Goal: Information Seeking & Learning: Learn about a topic

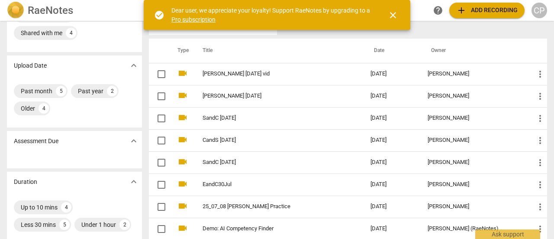
scroll to position [27, 0]
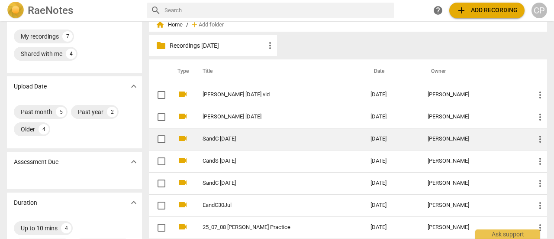
click at [227, 141] on link "SandC [DATE]" at bounding box center [271, 139] width 137 height 6
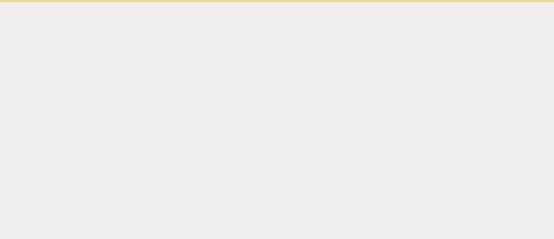
click at [227, 2] on html "Ask support" at bounding box center [277, 1] width 554 height 2
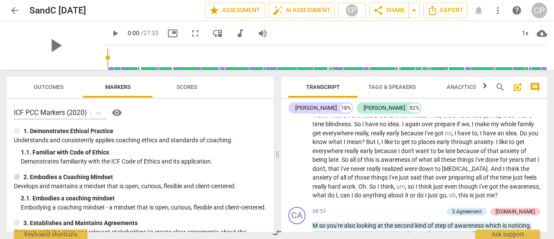
scroll to position [1352, 0]
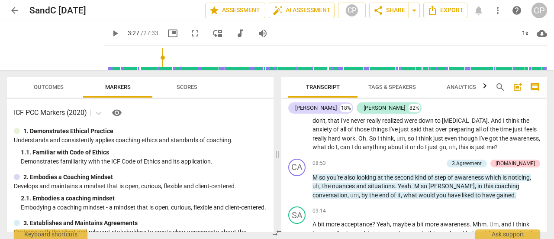
click at [175, 56] on input "range" at bounding box center [327, 58] width 440 height 28
click at [200, 52] on input "range" at bounding box center [327, 58] width 440 height 28
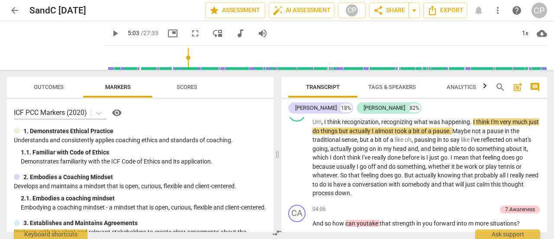
click at [230, 59] on input "range" at bounding box center [327, 58] width 440 height 28
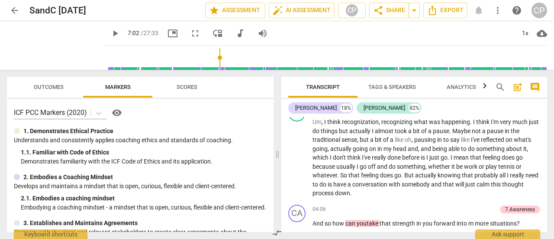
click at [239, 57] on input "range" at bounding box center [327, 58] width 440 height 28
click at [257, 56] on input "range" at bounding box center [327, 58] width 440 height 28
click at [120, 33] on span "play_arrow" at bounding box center [115, 33] width 10 height 10
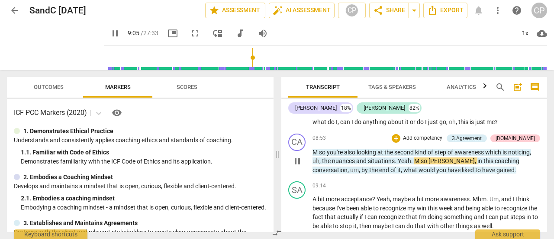
click at [402, 159] on span "Yeah" at bounding box center [404, 160] width 13 height 7
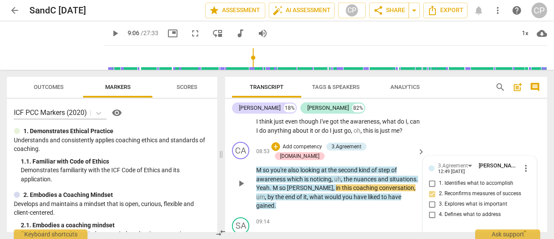
scroll to position [1646, 0]
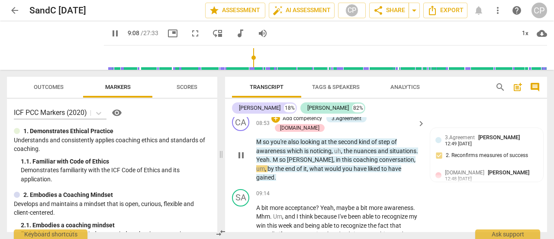
click at [270, 159] on span "." at bounding box center [271, 159] width 3 height 7
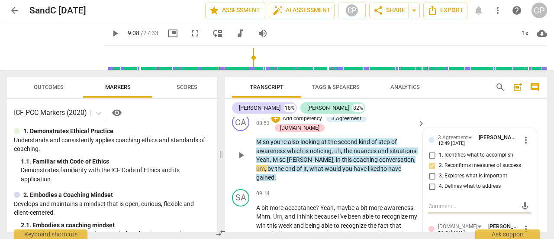
click at [274, 157] on span "M" at bounding box center [276, 159] width 6 height 7
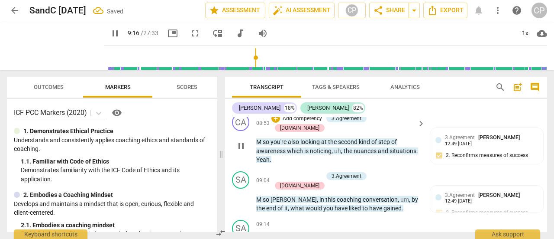
click at [257, 158] on span "Yeah" at bounding box center [262, 159] width 13 height 7
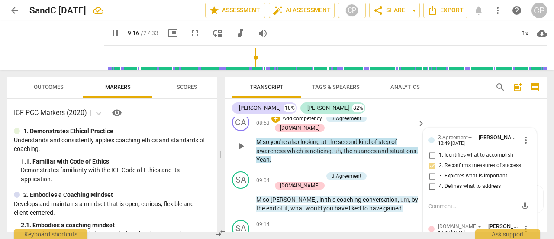
type input "557"
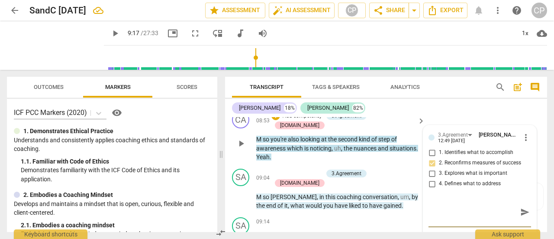
click at [256, 155] on span "Yeah" at bounding box center [262, 156] width 13 height 7
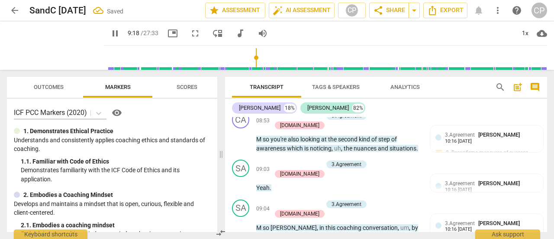
scroll to position [1677, 0]
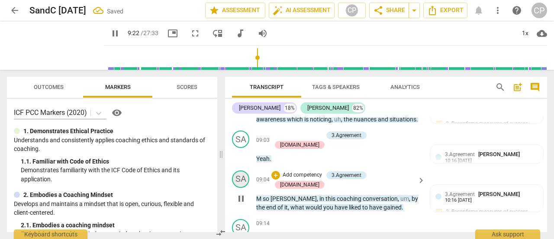
click at [241, 178] on div "SA" at bounding box center [240, 178] width 17 height 17
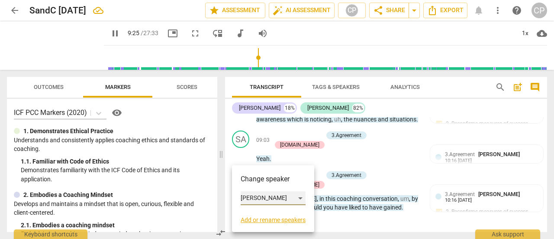
click at [301, 196] on div "[PERSON_NAME]" at bounding box center [273, 198] width 65 height 14
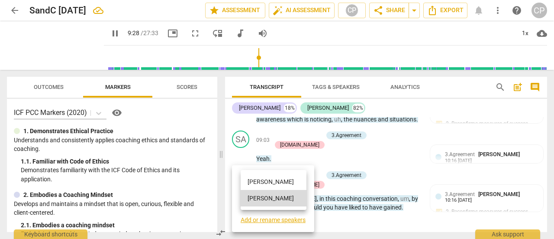
click at [259, 181] on li "[PERSON_NAME]" at bounding box center [274, 181] width 66 height 16
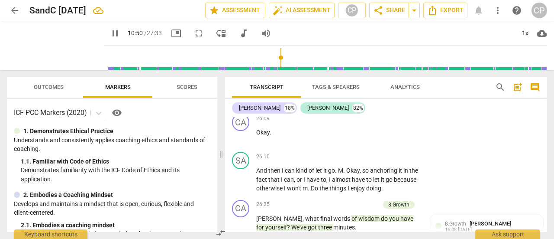
scroll to position [4481, 0]
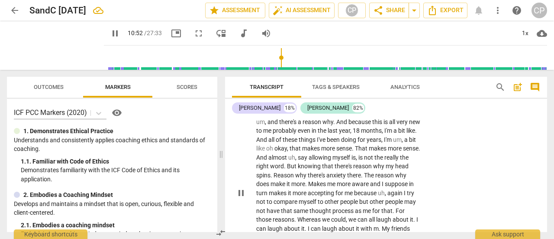
drag, startPoint x: 543, startPoint y: 209, endPoint x: 543, endPoint y: 197, distance: 12.1
click at [543, 197] on div "SA play_arrow pause 22:47 + Add competency keyboard_arrow_right Well , the acce…" at bounding box center [386, 186] width 322 height 208
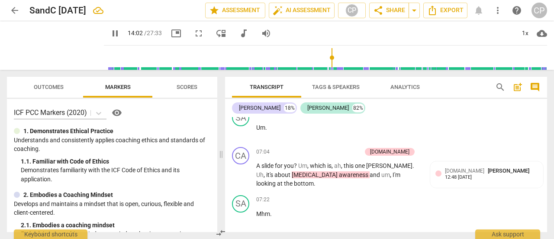
scroll to position [2747, 0]
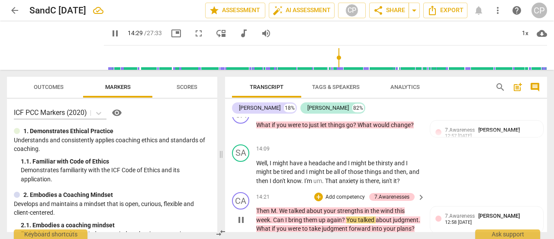
click at [389, 207] on span "wind" at bounding box center [388, 210] width 14 height 7
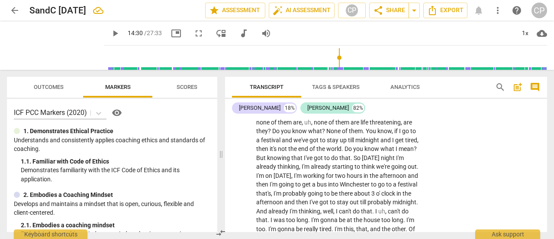
scroll to position [2830, 0]
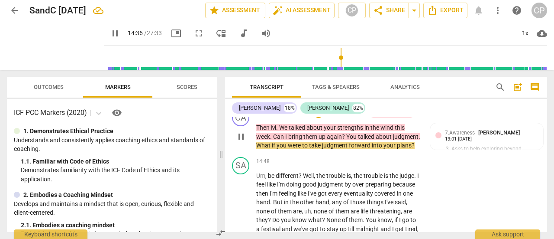
click at [393, 124] on span "wind" at bounding box center [388, 127] width 14 height 7
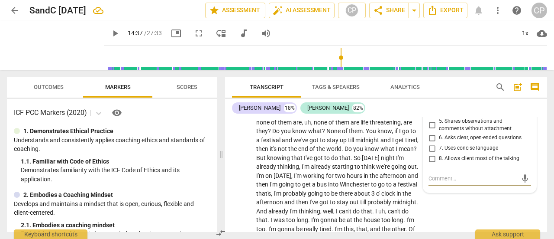
scroll to position [2819, 0]
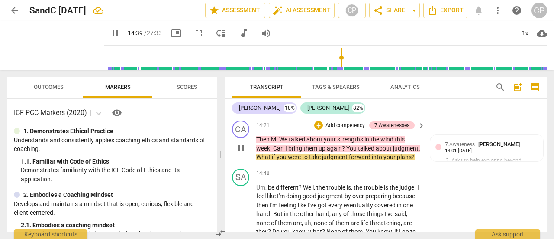
click at [390, 136] on span "wind" at bounding box center [388, 139] width 14 height 7
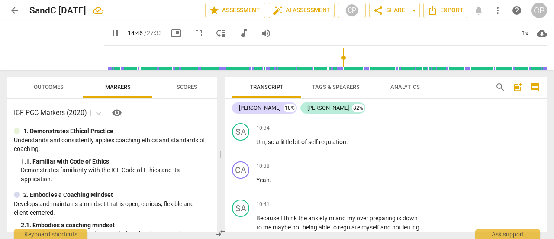
scroll to position [1863, 0]
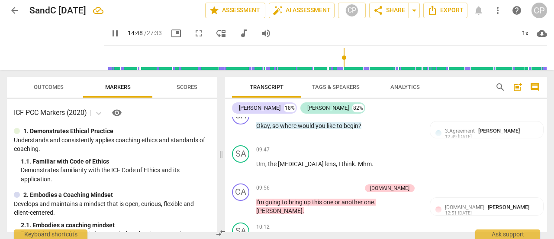
click at [553, 177] on div "Transcript Tags & Speakers Analytics search post_add comment [PERSON_NAME] 18% …" at bounding box center [388, 154] width 333 height 169
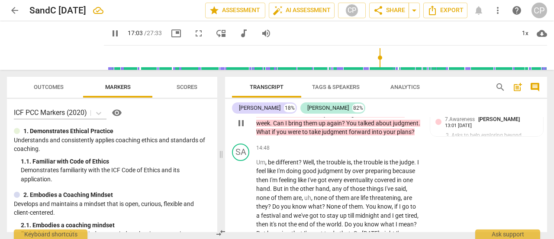
scroll to position [2812, 0]
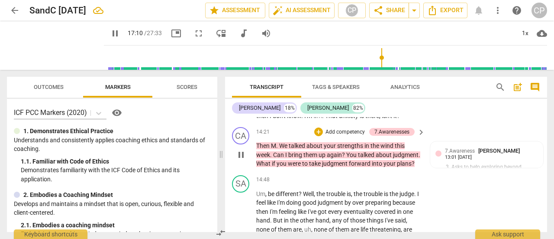
click at [393, 142] on span "wind" at bounding box center [388, 145] width 14 height 7
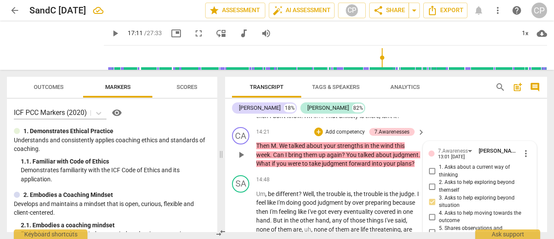
scroll to position [2919, 0]
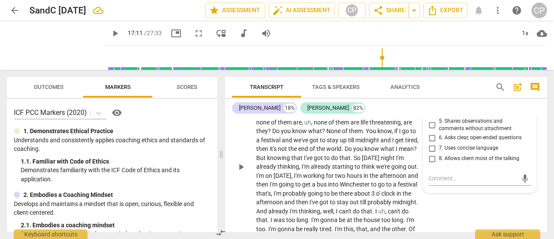
drag, startPoint x: 547, startPoint y: 179, endPoint x: 541, endPoint y: 156, distance: 23.3
click at [541, 156] on div "Transcript Tags & Speakers Analytics search post_add comment [PERSON_NAME] 18% …" at bounding box center [388, 154] width 333 height 169
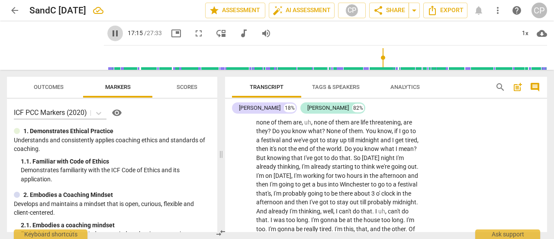
click at [120, 29] on span "pause" at bounding box center [115, 33] width 10 height 10
type input "1036"
click at [292, 134] on span "you" at bounding box center [286, 130] width 11 height 7
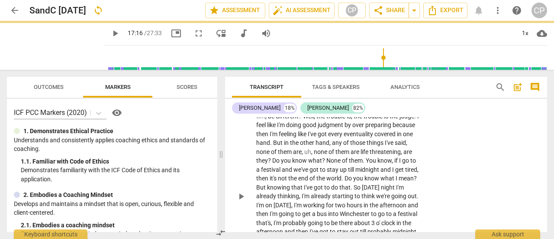
scroll to position [2779, 0]
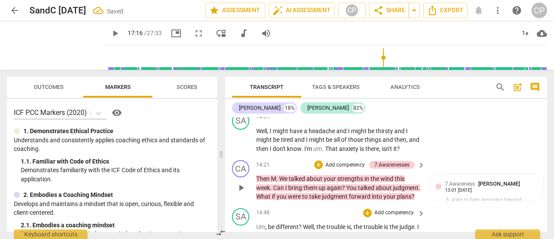
click at [396, 175] on span "this" at bounding box center [400, 178] width 10 height 7
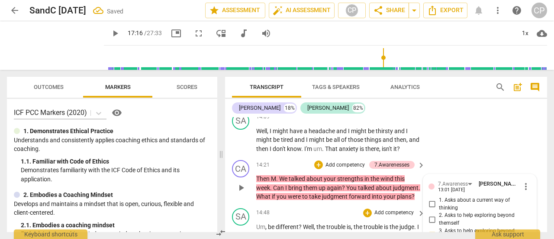
scroll to position [2919, 0]
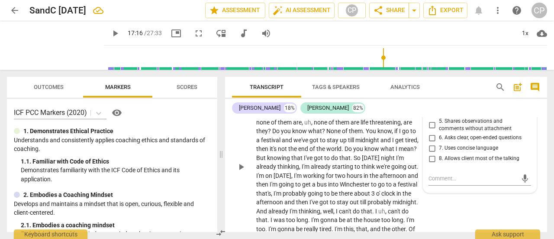
click at [246, 146] on div "play_arrow pause" at bounding box center [245, 166] width 22 height 163
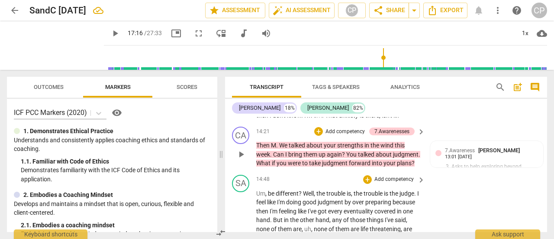
scroll to position [2798, 0]
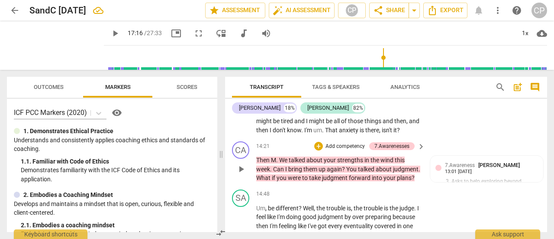
click at [392, 157] on span "wind" at bounding box center [388, 159] width 14 height 7
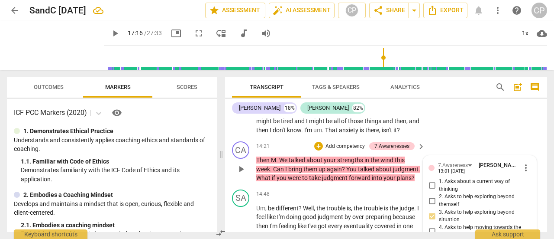
scroll to position [2919, 0]
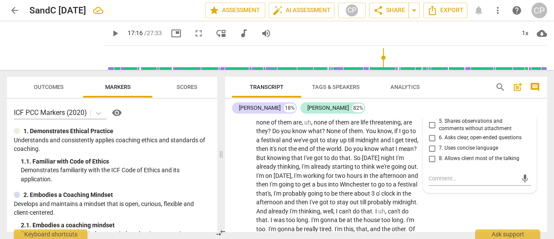
drag, startPoint x: 548, startPoint y: 182, endPoint x: 547, endPoint y: 168, distance: 14.8
click at [547, 168] on div "Transcript Tags & Speakers Analytics search post_add comment [PERSON_NAME] 18% …" at bounding box center [388, 154] width 333 height 169
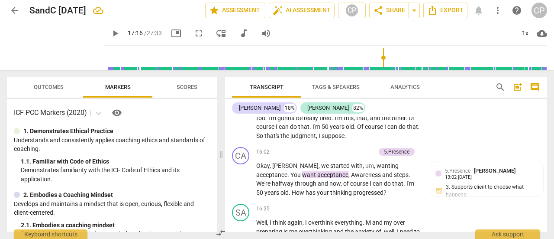
scroll to position [3016, 0]
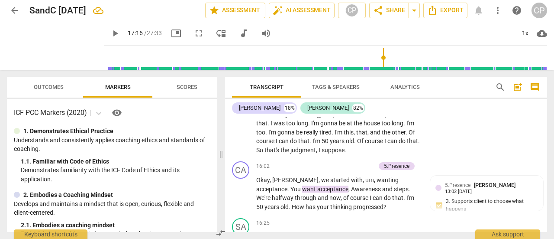
click at [133, 59] on input "range" at bounding box center [327, 58] width 440 height 28
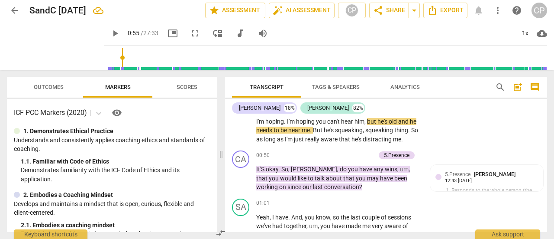
click at [136, 58] on input "range" at bounding box center [327, 58] width 440 height 28
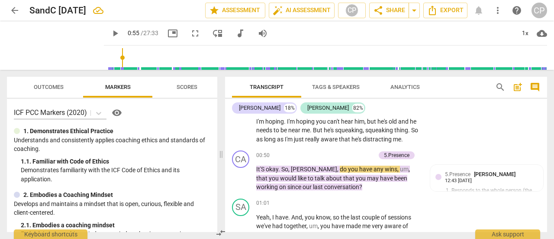
click at [120, 31] on span "play_arrow" at bounding box center [115, 33] width 10 height 10
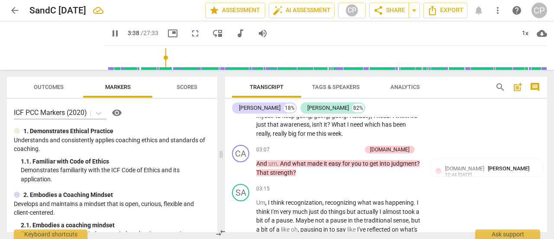
scroll to position [728, 0]
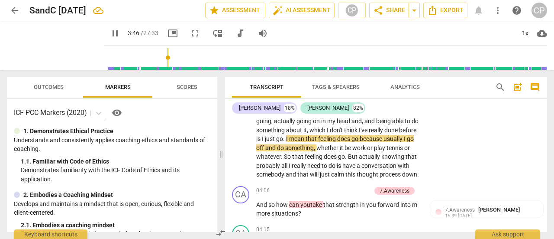
click at [187, 56] on input "range" at bounding box center [327, 58] width 440 height 28
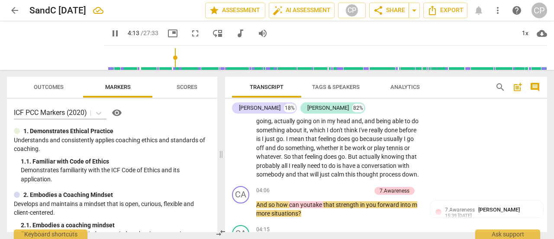
click at [186, 56] on input "range" at bounding box center [327, 58] width 440 height 28
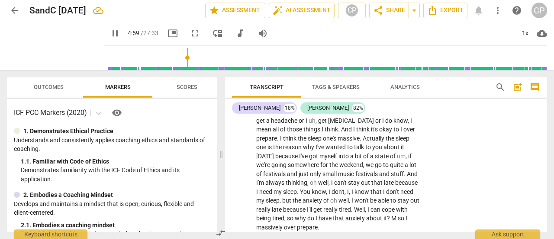
scroll to position [1124, 0]
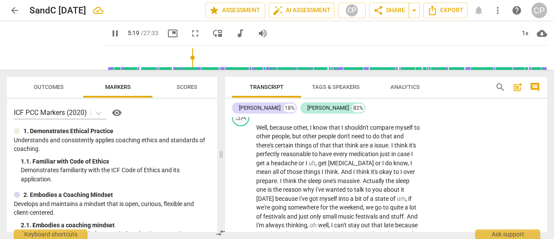
click at [204, 60] on input "range" at bounding box center [327, 58] width 440 height 28
click at [211, 60] on input "range" at bounding box center [327, 58] width 440 height 28
click at [215, 57] on input "range" at bounding box center [327, 58] width 440 height 28
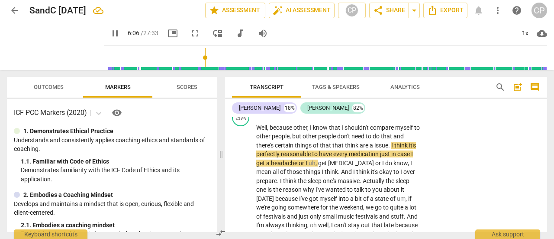
click at [220, 56] on input "range" at bounding box center [327, 58] width 440 height 28
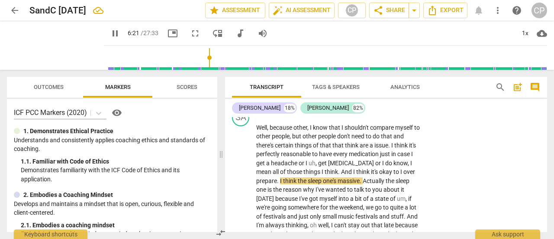
click at [227, 55] on input "range" at bounding box center [327, 58] width 440 height 28
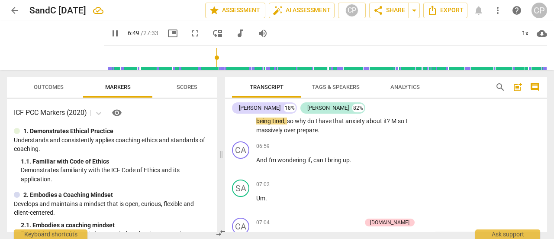
click at [235, 55] on input "range" at bounding box center [327, 58] width 440 height 28
click at [232, 56] on input "range" at bounding box center [327, 58] width 440 height 28
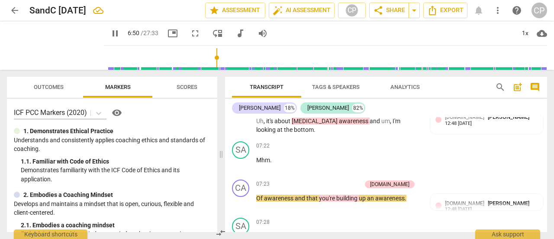
click at [227, 58] on input "range" at bounding box center [327, 58] width 440 height 28
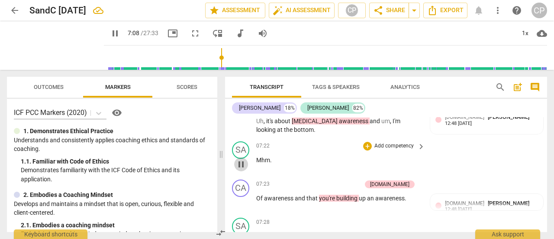
click at [243, 162] on span "pause" at bounding box center [241, 164] width 10 height 10
click at [243, 162] on span "play_arrow" at bounding box center [241, 164] width 10 height 10
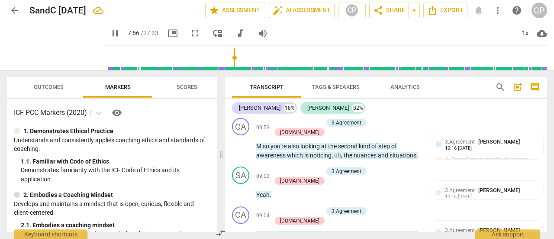
scroll to position [1659, 0]
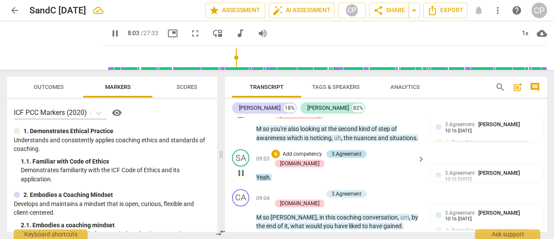
click at [362, 152] on div "3.Agreement" at bounding box center [347, 154] width 30 height 8
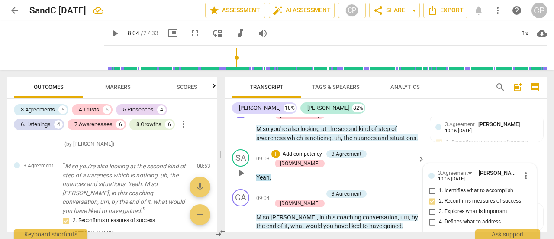
scroll to position [489, 0]
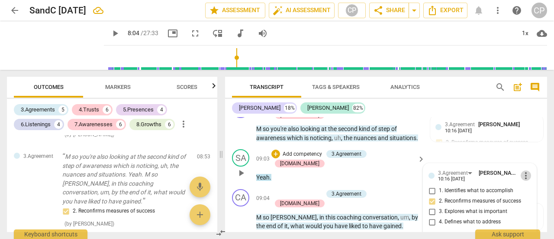
click at [523, 175] on span "more_vert" at bounding box center [526, 175] width 10 height 10
click at [526, 191] on li "Delete" at bounding box center [532, 190] width 30 height 16
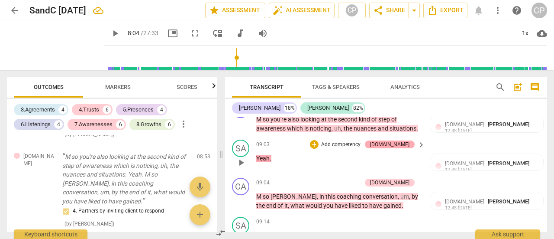
click at [400, 148] on div "[DOMAIN_NAME]" at bounding box center [389, 144] width 39 height 8
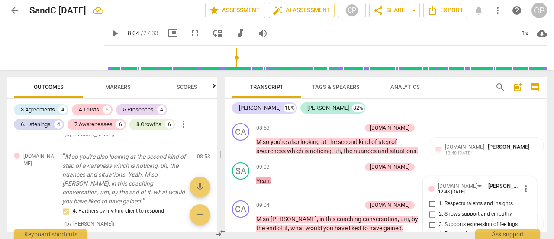
scroll to position [1650, 0]
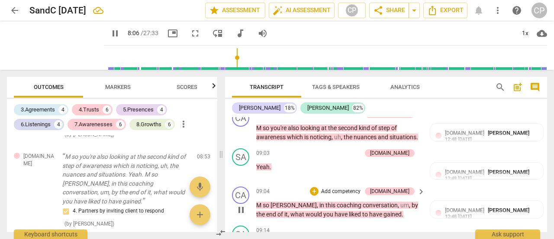
click at [243, 215] on span "pause" at bounding box center [241, 209] width 10 height 10
type input "487"
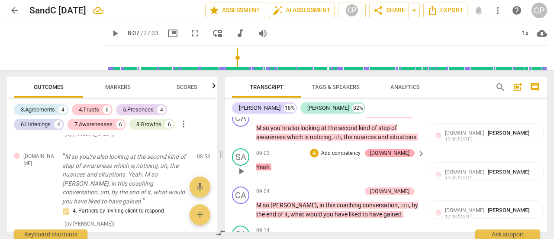
click at [403, 157] on div "[DOMAIN_NAME]" at bounding box center [389, 153] width 39 height 8
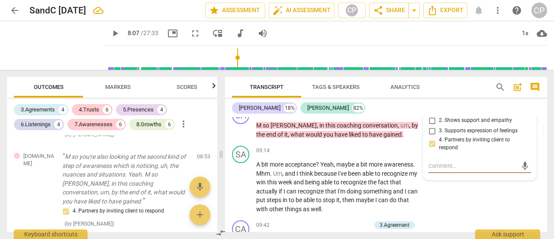
scroll to position [1607, 0]
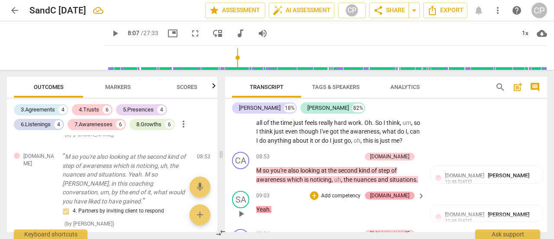
click at [404, 199] on div "[DOMAIN_NAME]" at bounding box center [389, 195] width 39 height 8
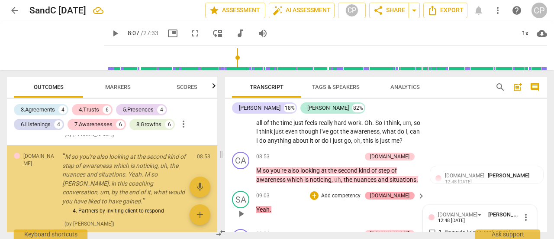
scroll to position [1730, 0]
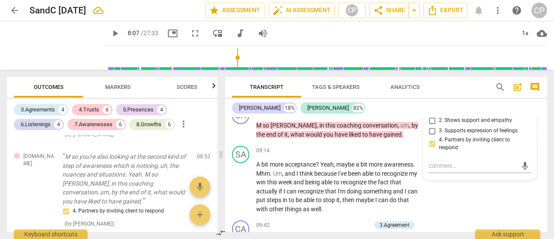
click at [546, 155] on div "Transcript Tags & Speakers Analytics search post_add comment [PERSON_NAME] 18% …" at bounding box center [388, 154] width 333 height 169
